Goal: Transaction & Acquisition: Purchase product/service

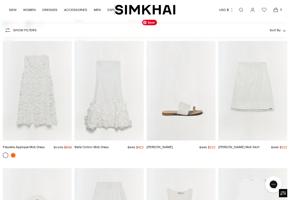
scroll to position [1747, 0]
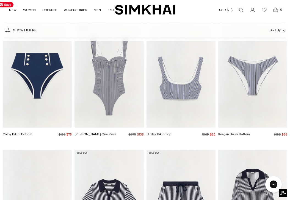
scroll to position [4325, 0]
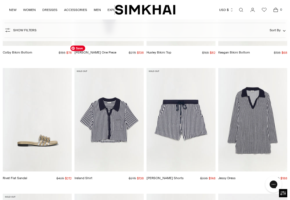
click at [0, 0] on img "Ireland Shirt" at bounding box center [0, 0] width 0 height 0
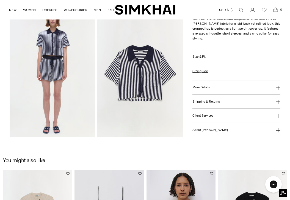
scroll to position [301, 0]
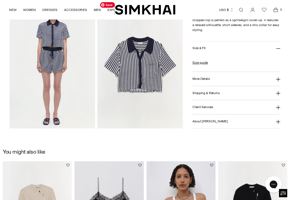
click at [143, 76] on img at bounding box center [139, 64] width 85 height 128
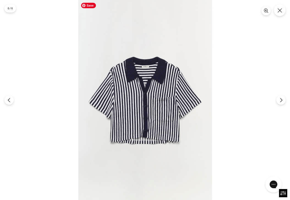
click at [145, 74] on img at bounding box center [145, 100] width 134 height 200
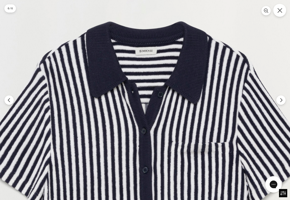
click at [280, 9] on icon "Close" at bounding box center [279, 10] width 5 height 5
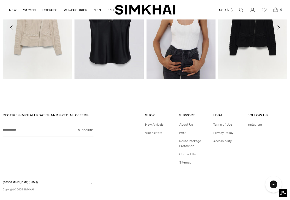
scroll to position [487, 0]
click at [156, 132] on link "Vist a Store" at bounding box center [153, 133] width 17 height 4
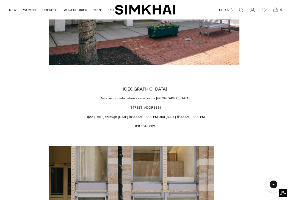
scroll to position [194, 0]
